Goal: Find specific page/section: Find specific page/section

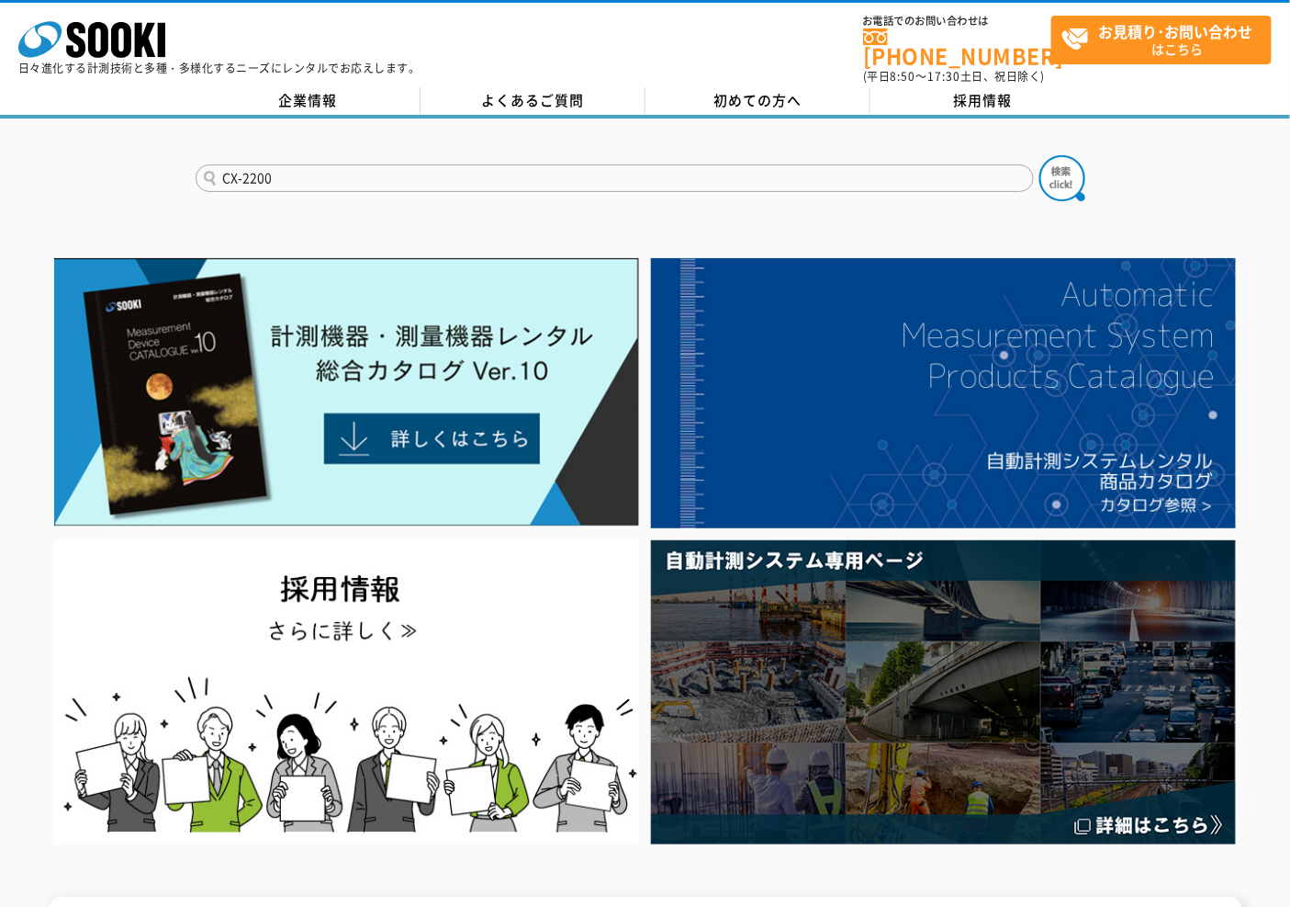
type input "CX-2200"
click at [1040, 155] on button at bounding box center [1063, 178] width 46 height 46
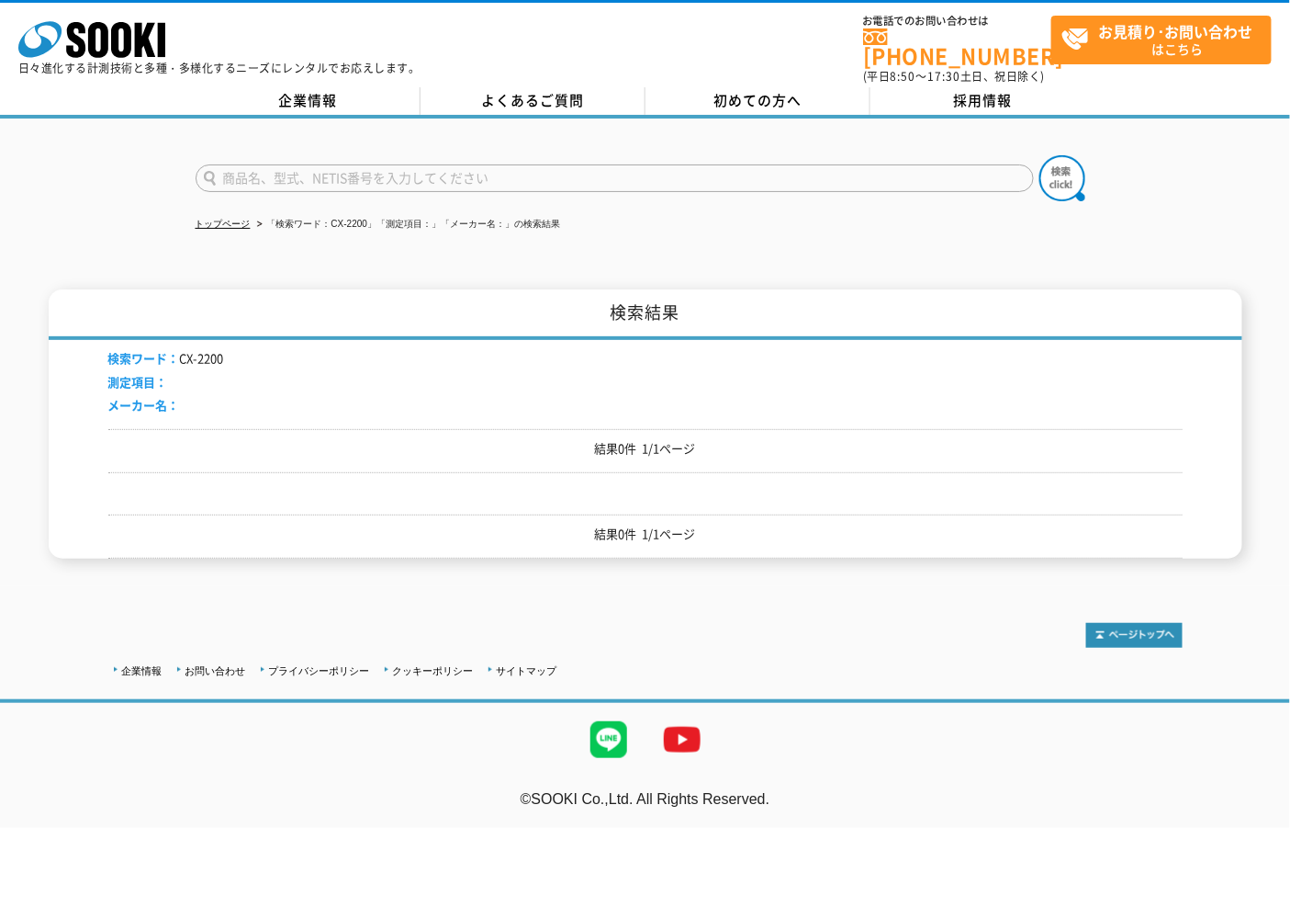
click at [491, 164] on input "text" at bounding box center [615, 178] width 839 height 28
type input "XC22-00"
click at [1040, 155] on button at bounding box center [1063, 178] width 46 height 46
click at [344, 164] on input "text" at bounding box center [615, 178] width 839 height 28
type input "XC-2200"
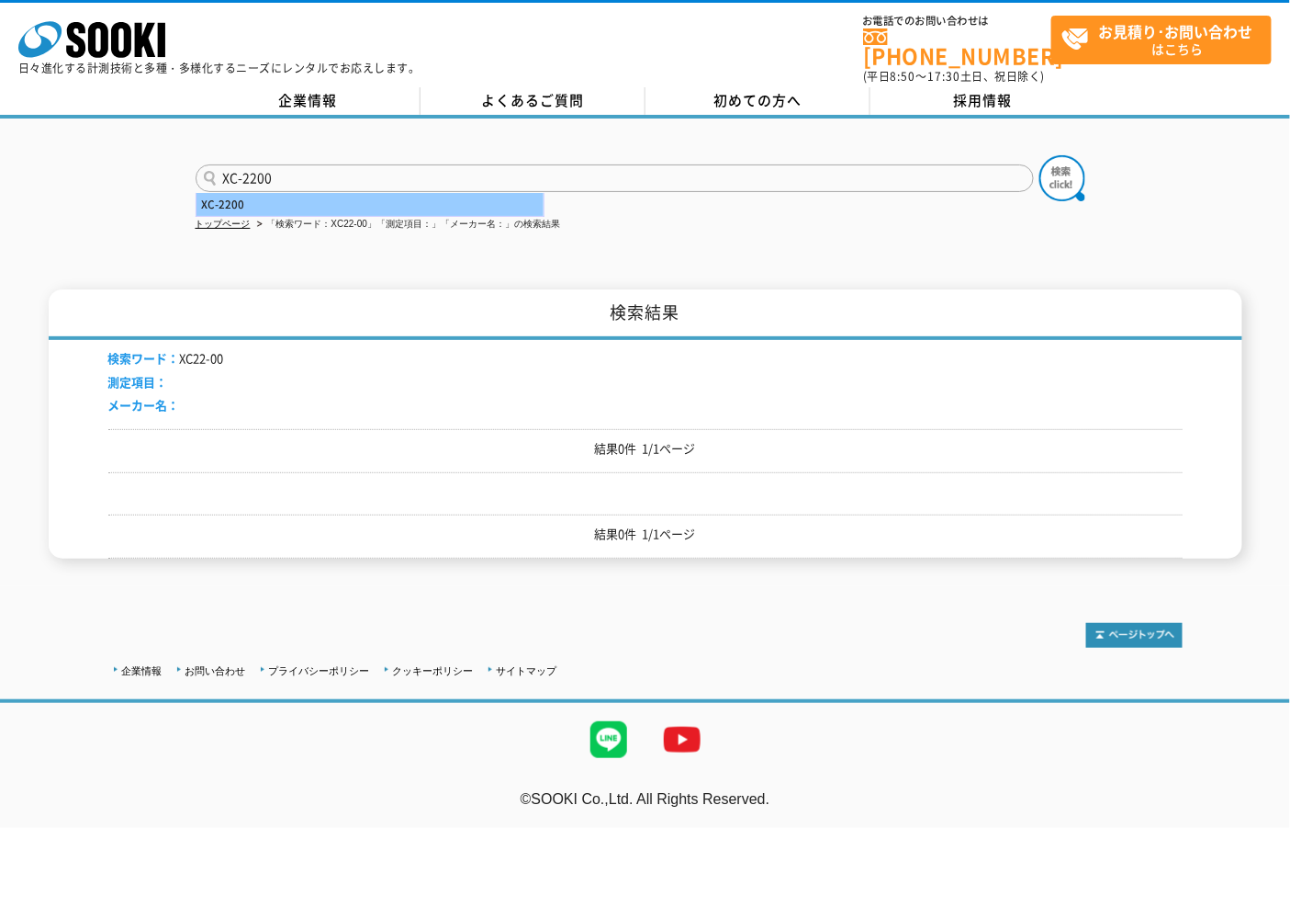
click at [327, 193] on div "XC-2200" at bounding box center [370, 204] width 347 height 23
